Goal: Find contact information: Find contact information

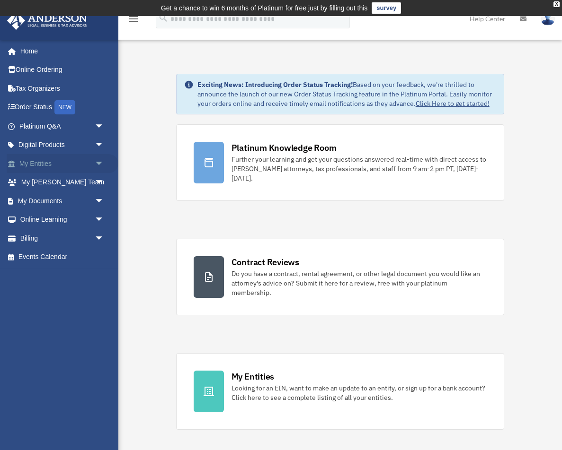
click at [99, 163] on span "arrow_drop_down" at bounding box center [104, 163] width 19 height 19
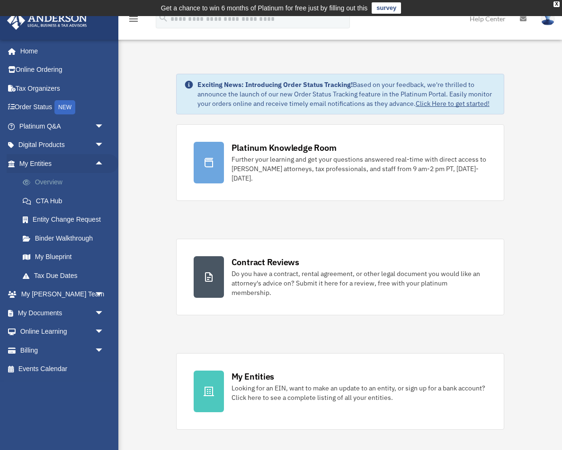
click at [47, 180] on link "Overview" at bounding box center [65, 182] width 105 height 19
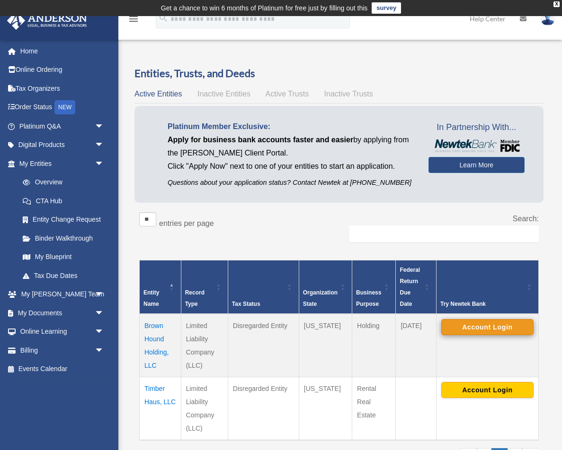
click at [477, 328] on button "Account Login" at bounding box center [487, 327] width 92 height 16
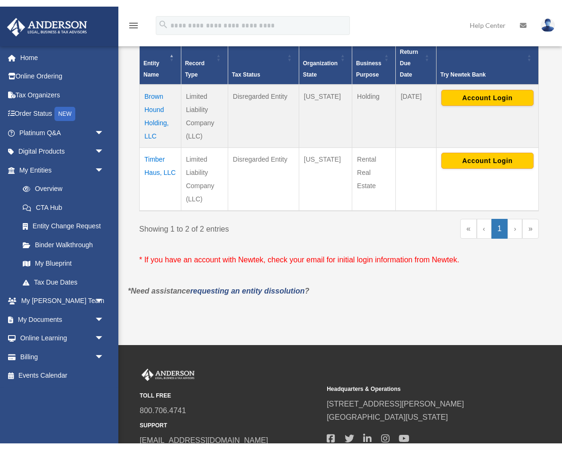
scroll to position [248, 0]
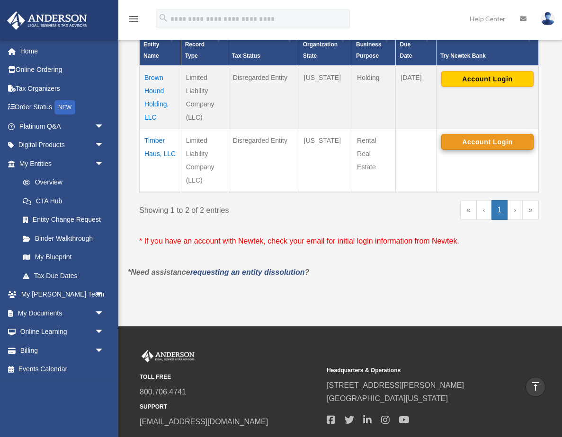
click at [480, 141] on button "Account Login" at bounding box center [487, 142] width 92 height 16
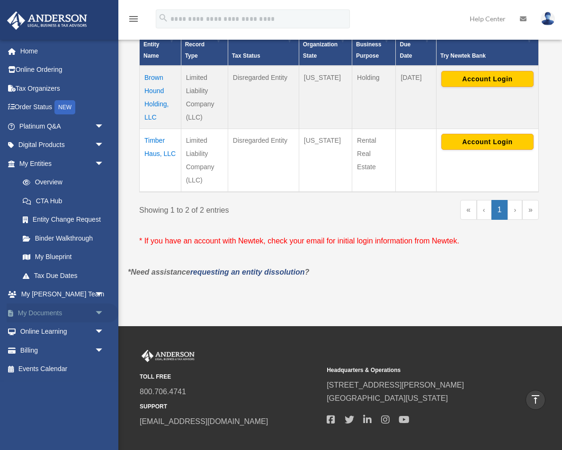
click at [97, 307] on span "arrow_drop_down" at bounding box center [104, 313] width 19 height 19
click at [35, 327] on link "Box" at bounding box center [65, 332] width 105 height 19
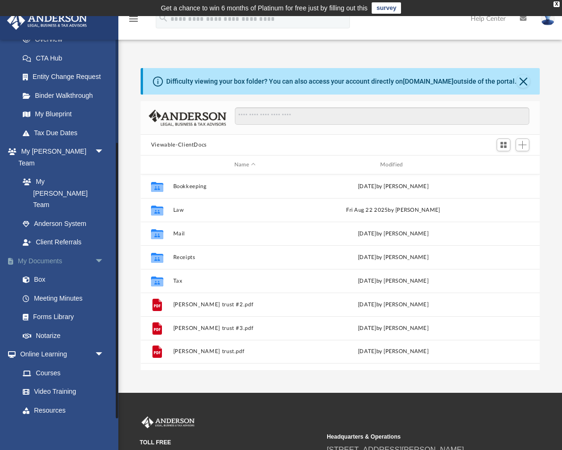
scroll to position [142, 0]
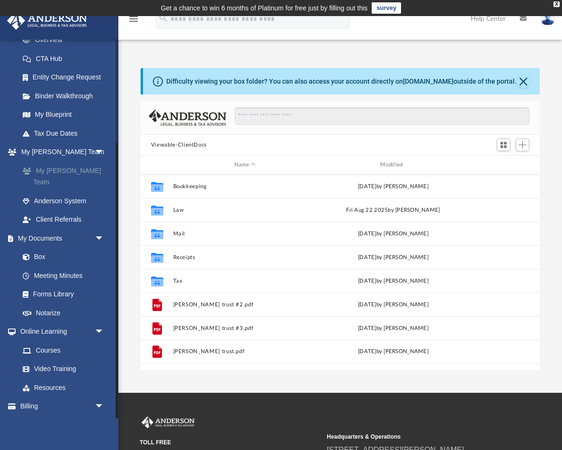
click at [60, 169] on link "My [PERSON_NAME] Team" at bounding box center [65, 176] width 105 height 30
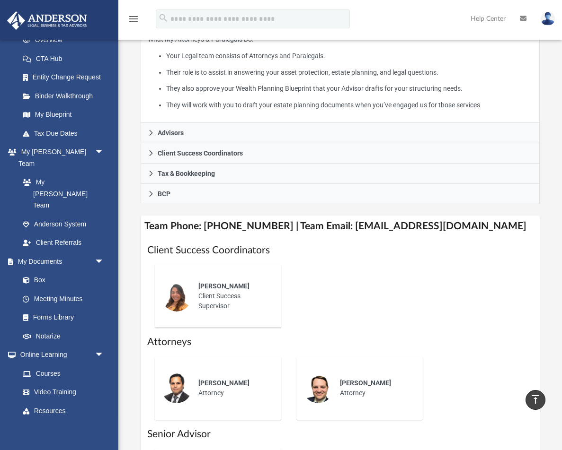
scroll to position [260, 0]
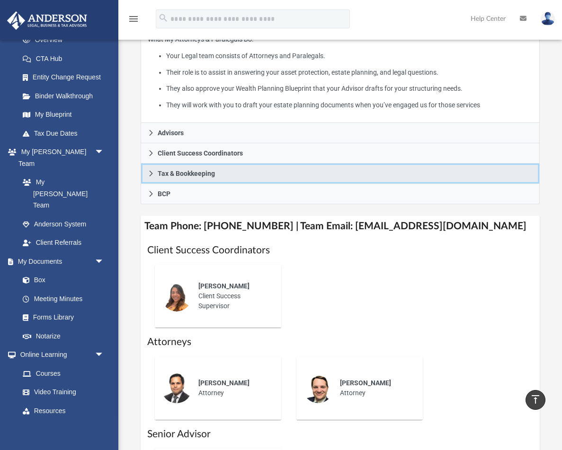
click at [191, 170] on span "Tax & Bookkeeping" at bounding box center [186, 173] width 57 height 7
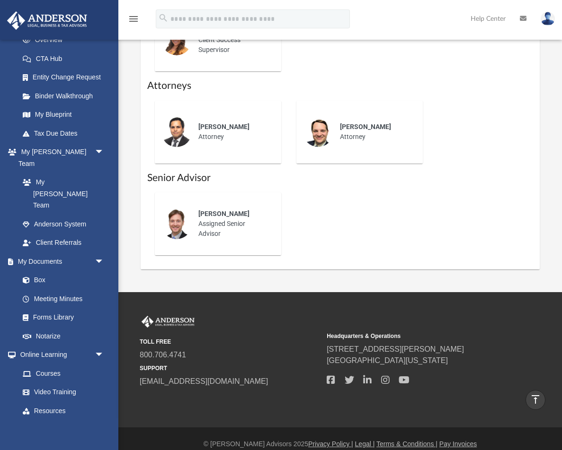
scroll to position [629, 0]
click at [211, 211] on span "[PERSON_NAME]" at bounding box center [223, 214] width 51 height 8
click at [175, 217] on img at bounding box center [176, 224] width 30 height 30
click at [210, 230] on div "[PERSON_NAME] Assigned Senior Advisor" at bounding box center [233, 223] width 83 height 43
click at [171, 213] on img at bounding box center [176, 224] width 30 height 30
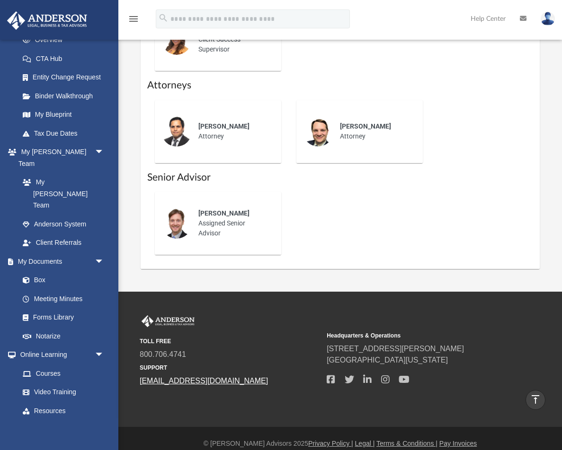
click at [178, 377] on link "[EMAIL_ADDRESS][DOMAIN_NAME]" at bounding box center [204, 381] width 128 height 8
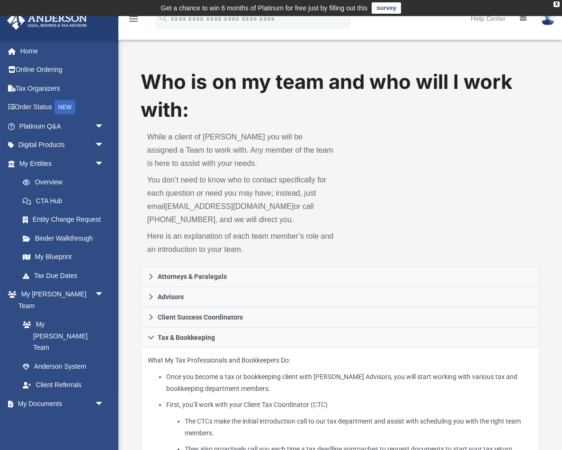
scroll to position [0, 0]
